Goal: Complete application form

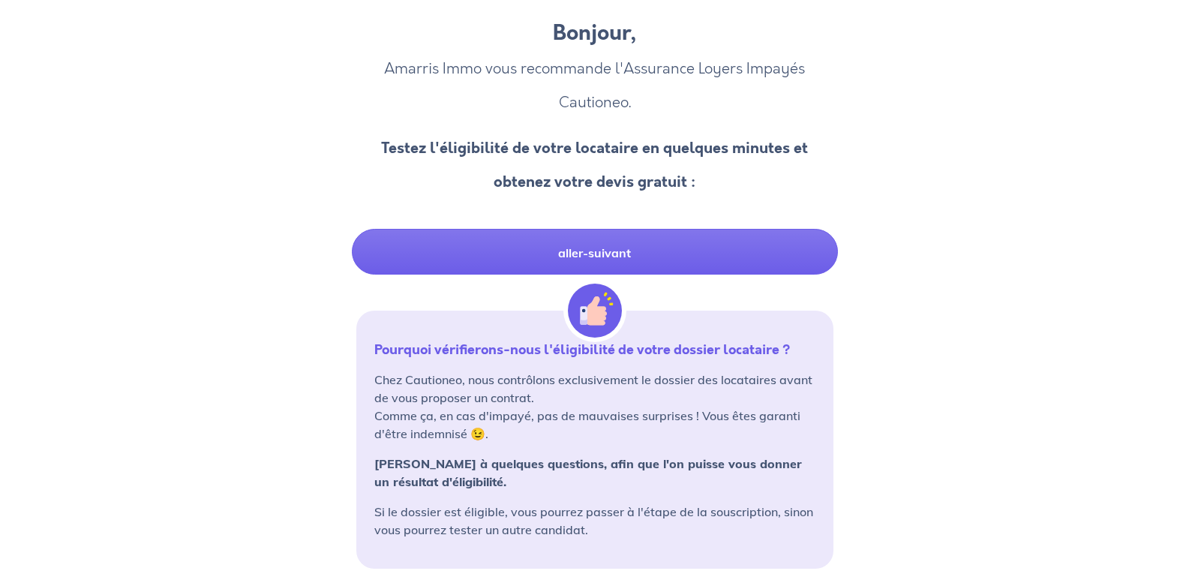
scroll to position [95, 0]
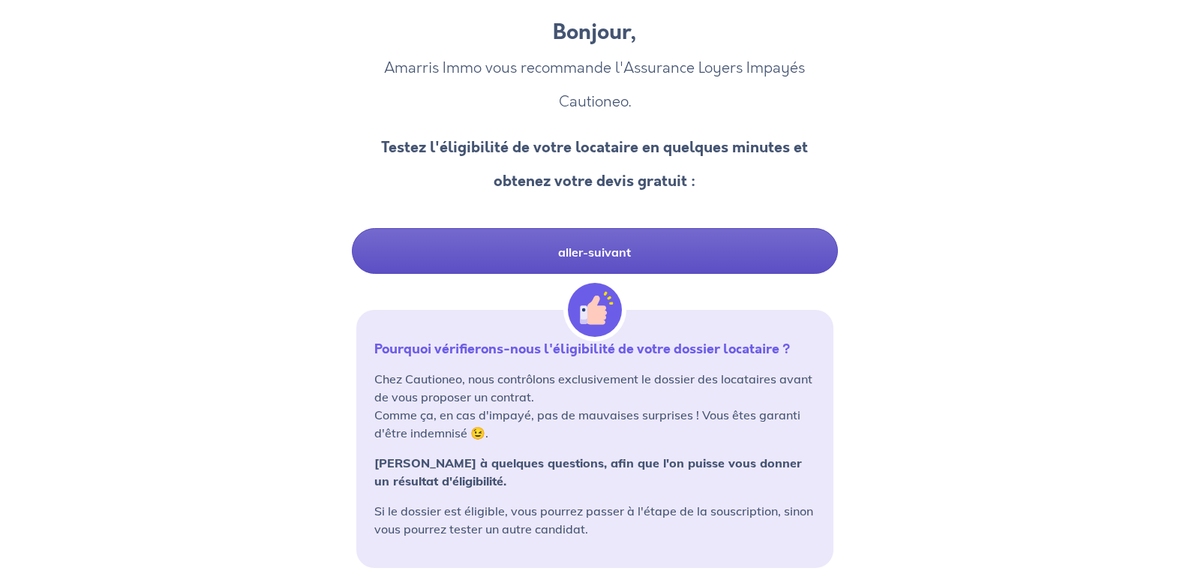
click at [660, 254] on link "aller-suivant" at bounding box center [595, 251] width 486 height 46
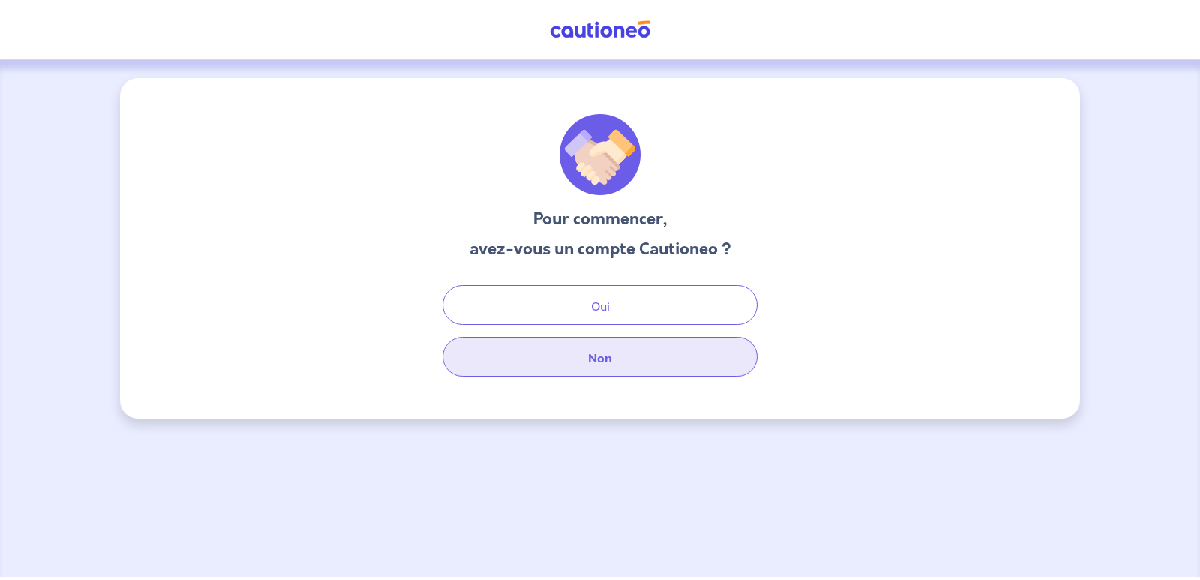
click at [568, 346] on button "Non" at bounding box center [599, 357] width 315 height 40
